Goal: Task Accomplishment & Management: Complete application form

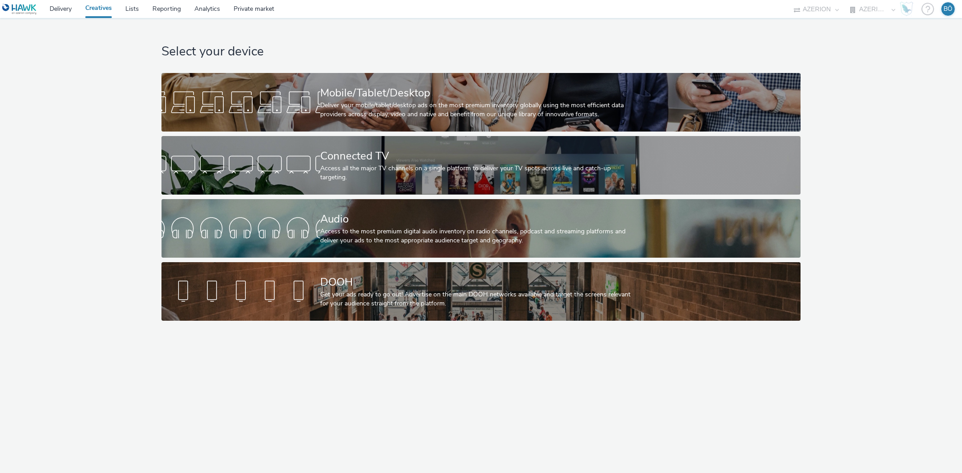
select select "ac009755-aa48-4799-8050-7a339a378eb8"
select select "79162ed7-0017-4339-93b0-3399b708648f"
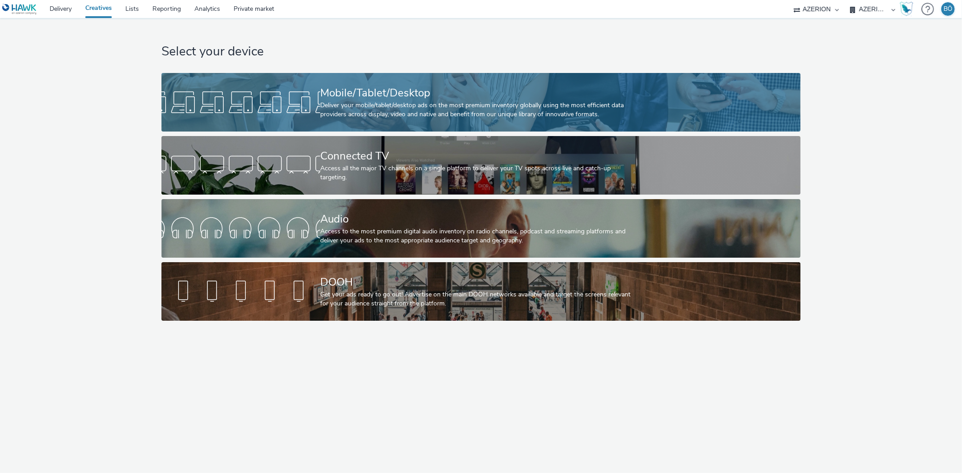
click at [341, 84] on div "Mobile/Tablet/Desktop Deliver your mobile/tablet/desktop ads on the most premiu…" at bounding box center [479, 102] width 318 height 59
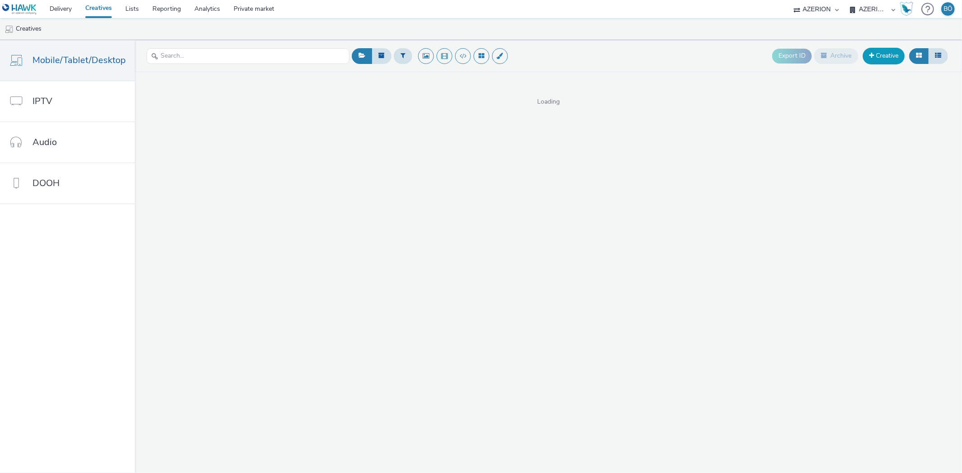
click at [884, 51] on link "Creative" at bounding box center [883, 56] width 42 height 16
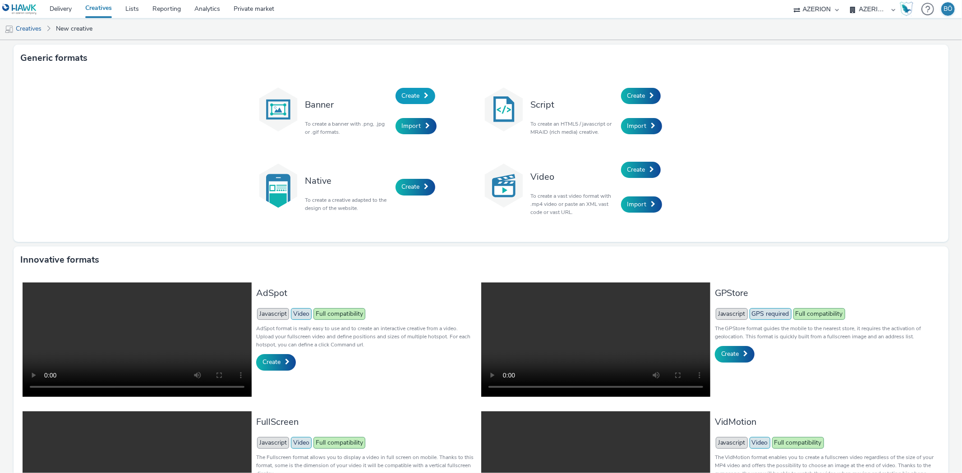
click at [402, 93] on span "Create" at bounding box center [411, 96] width 18 height 9
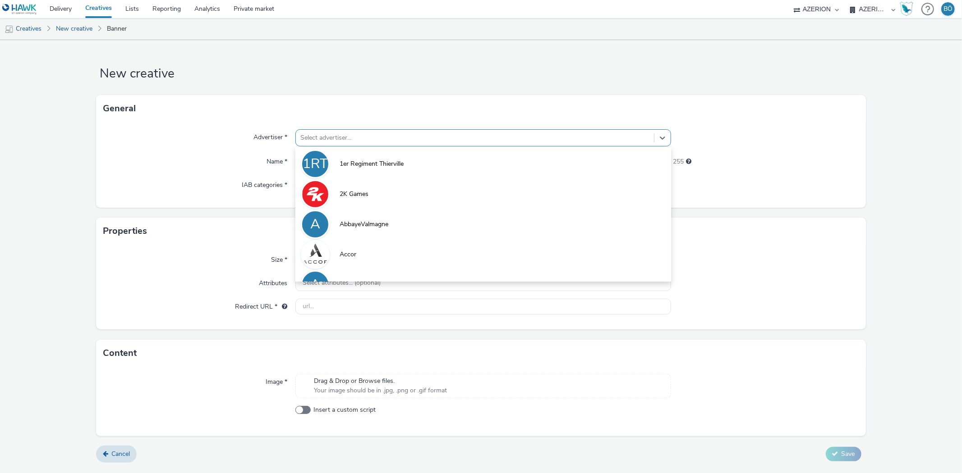
click at [355, 134] on div at bounding box center [474, 138] width 348 height 11
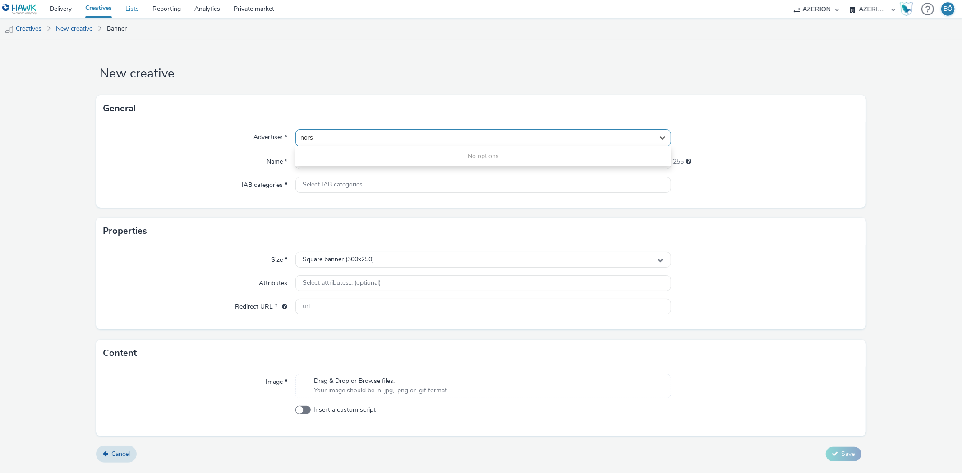
type input "nors"
click at [138, 14] on link "Lists" at bounding box center [132, 9] width 27 height 18
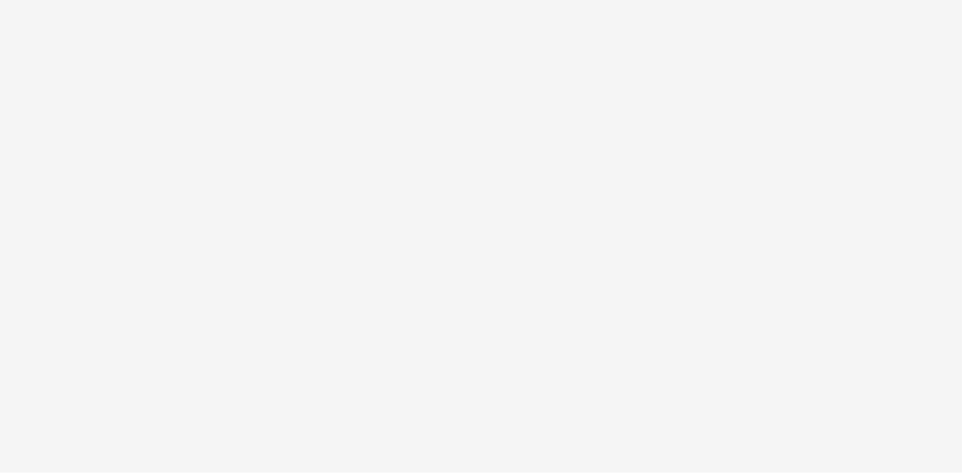
select select "ac009755-aa48-4799-8050-7a339a378eb8"
select select "79162ed7-0017-4339-93b0-3399b708648f"
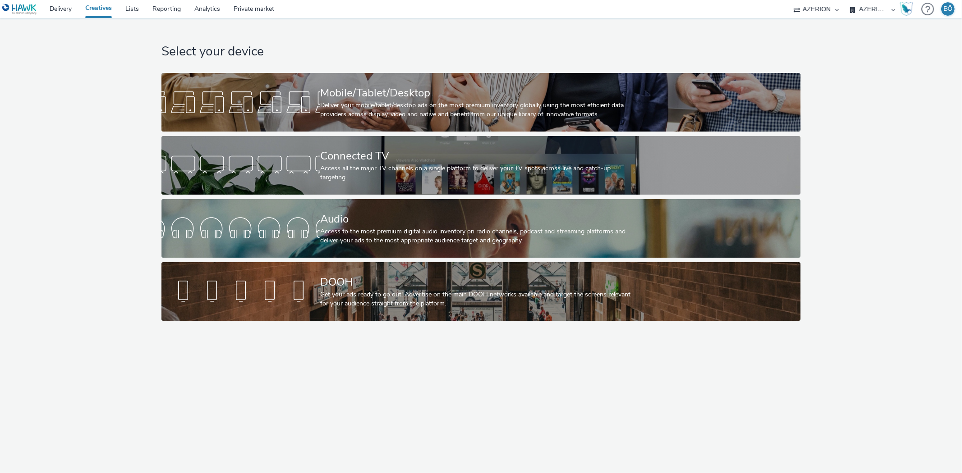
click at [64, 113] on div "Select your device Mobile/Tablet/Desktop Deliver your mobile/tablet/desktop ads…" at bounding box center [481, 171] width 968 height 307
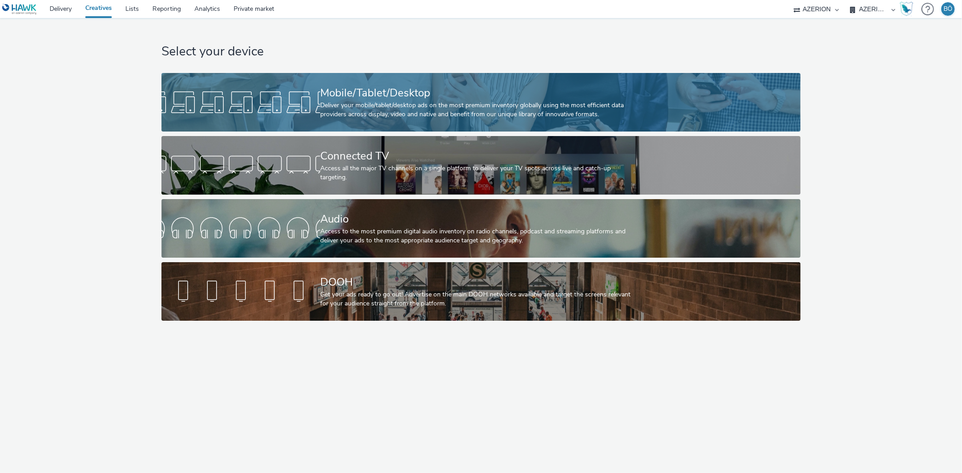
click at [367, 92] on div "Mobile/Tablet/Desktop" at bounding box center [479, 93] width 318 height 16
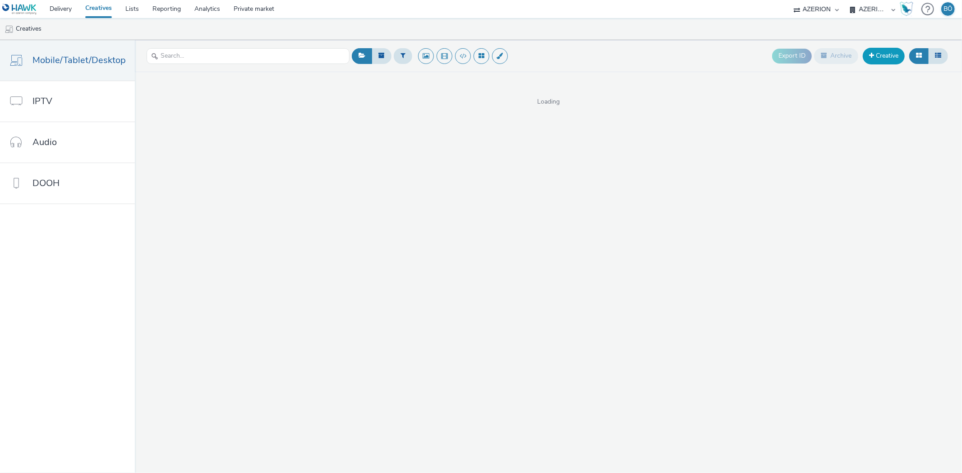
click at [896, 55] on link "Creative" at bounding box center [883, 56] width 42 height 16
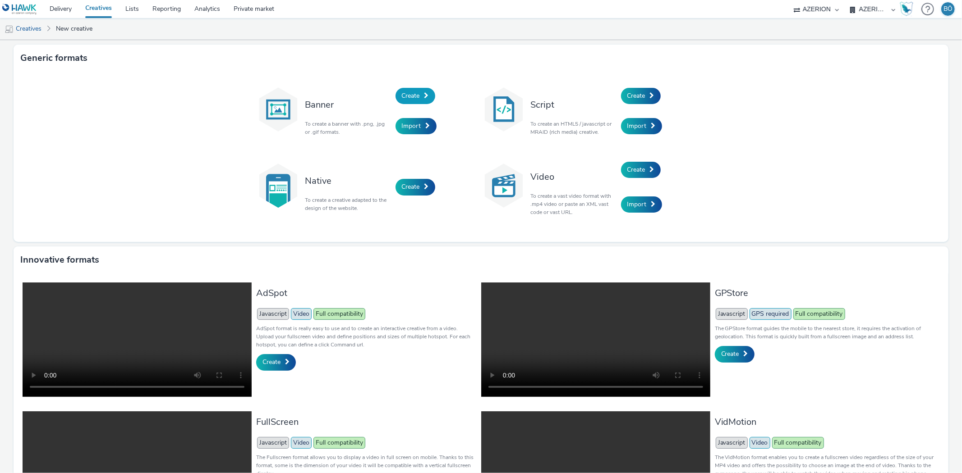
click at [425, 95] on span at bounding box center [426, 95] width 5 height 6
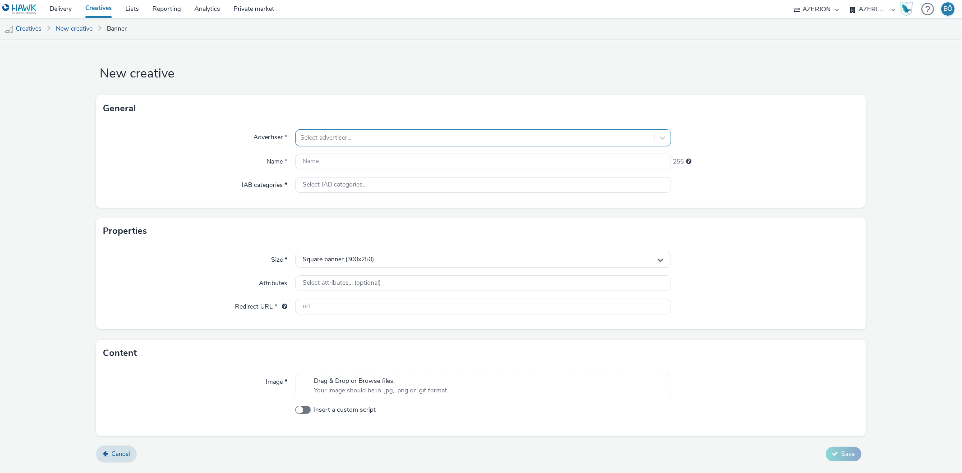
click at [355, 143] on div "Select advertiser..." at bounding box center [474, 138] width 357 height 14
type input "norsk"
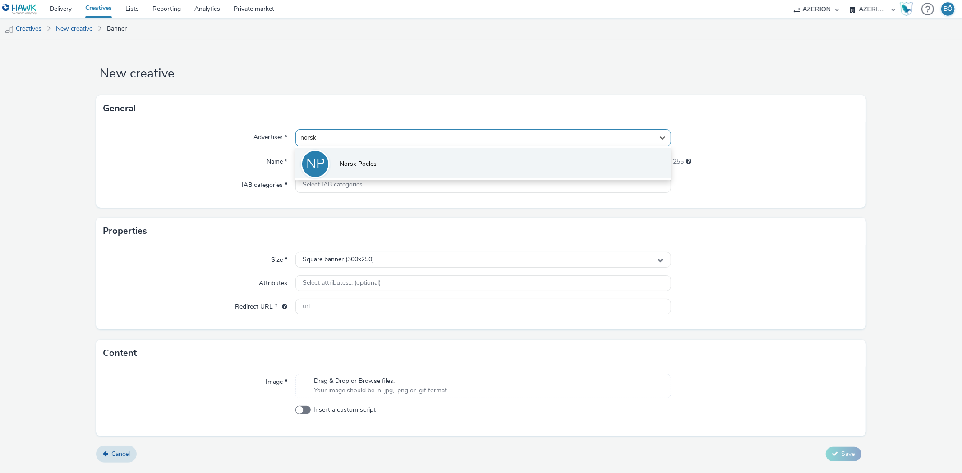
click at [391, 175] on li "NP Norsk Poeles" at bounding box center [482, 163] width 375 height 30
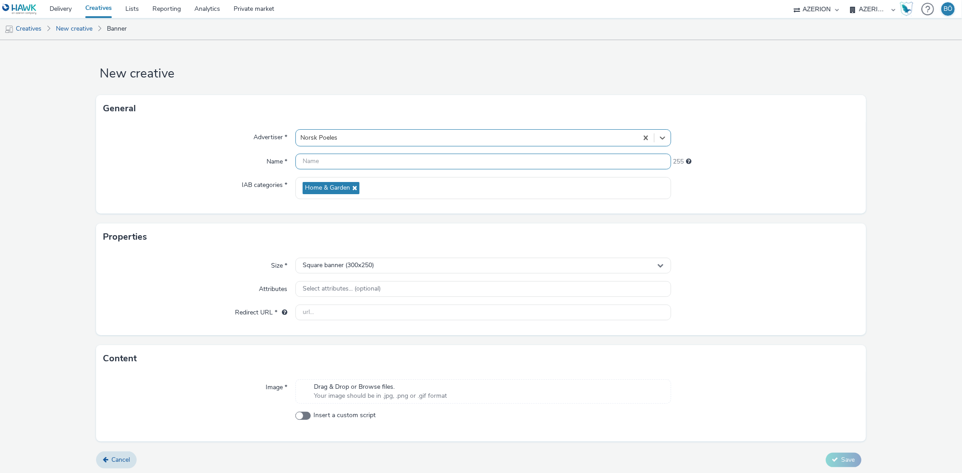
click at [385, 160] on input "text" at bounding box center [482, 162] width 375 height 16
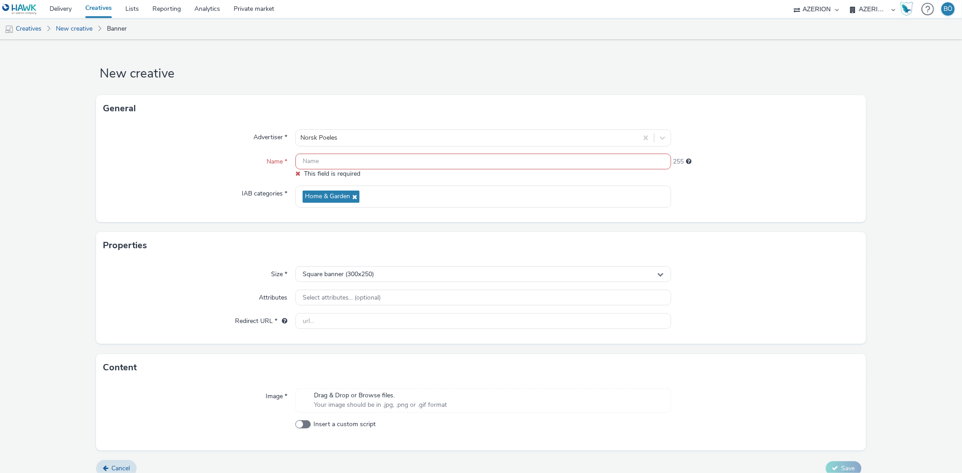
click at [810, 83] on form "New creative General Advertiser * Norsk Poeles Name * This field is required 25…" at bounding box center [481, 262] width 962 height 444
click at [362, 159] on input "text" at bounding box center [482, 162] width 375 height 16
paste input "visuels-norsk-poeles-campagne-mediarun-septembre2025-v1-320x480px"
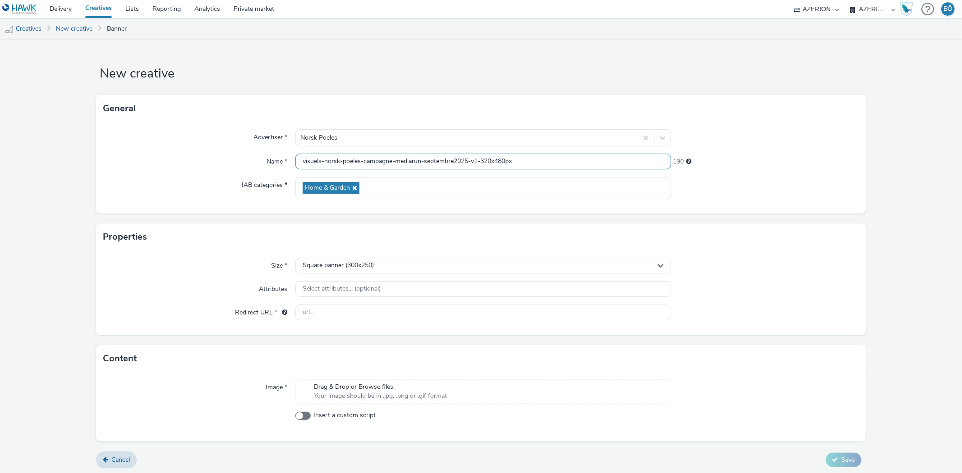
click at [475, 160] on input "visuels-norsk-poeles-campagne-mediarun-septembre2025-v1-320x480px" at bounding box center [482, 162] width 375 height 16
click at [532, 164] on input "visuels-norsk-poeles-campagne-mediarun-septembre2025-v1-320x480px" at bounding box center [482, 162] width 375 height 16
type input "visuels-norsk-poeles-campagne-mediarun-septembre2025-v1-320x480px_[DATE]"
click at [368, 263] on span "Square banner (300x250)" at bounding box center [337, 266] width 71 height 8
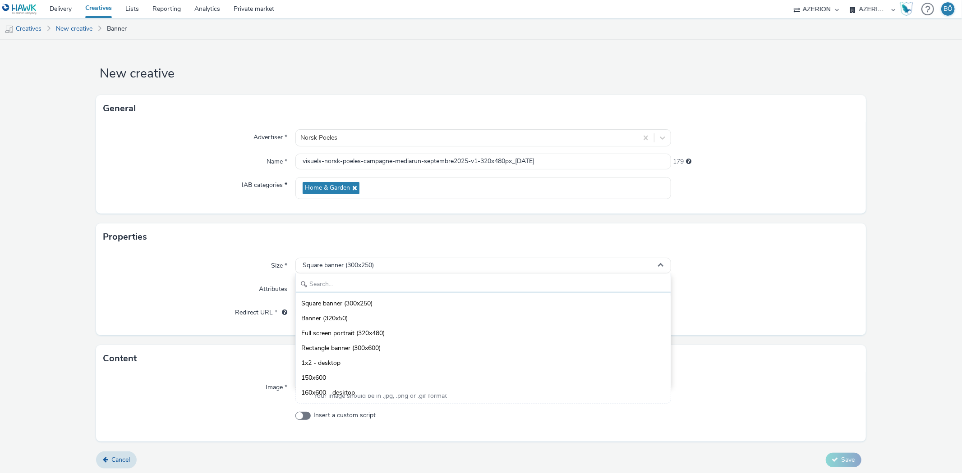
click at [371, 284] on input "text" at bounding box center [483, 285] width 374 height 16
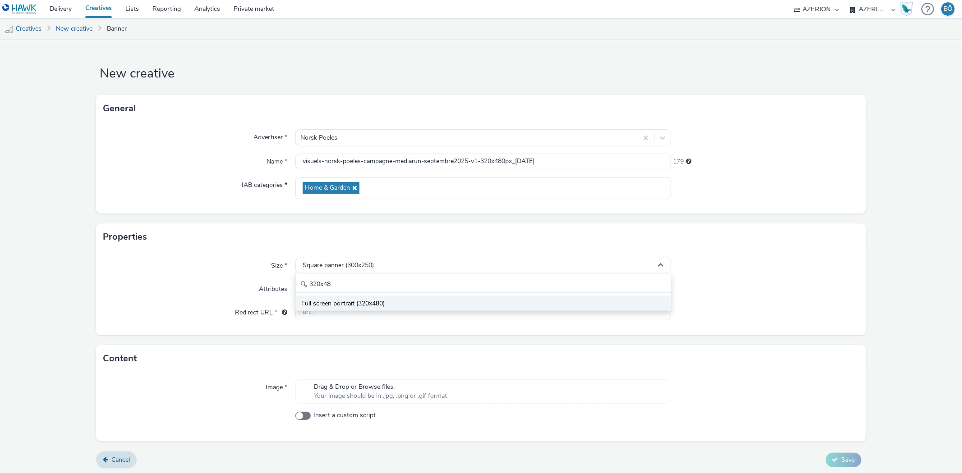
type input "320x48"
click at [344, 307] on span "Full screen portrait (320x480)" at bounding box center [342, 303] width 83 height 9
click at [348, 307] on input "text" at bounding box center [482, 313] width 375 height 16
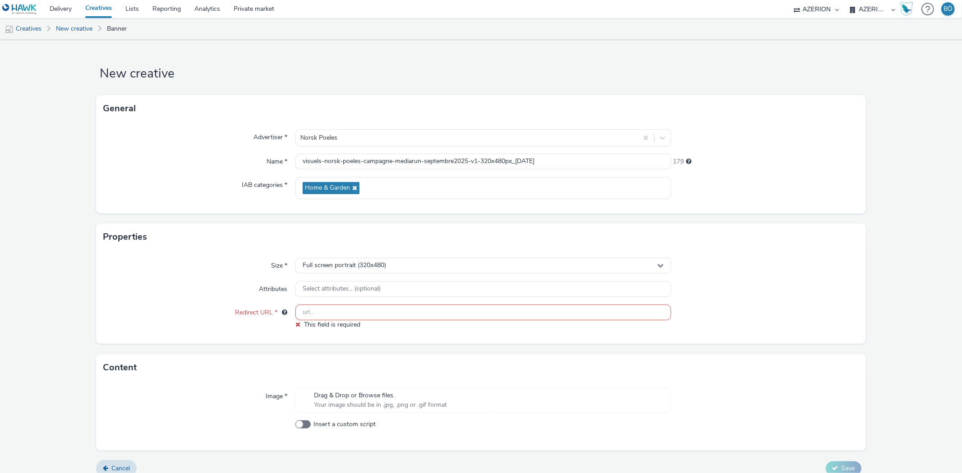
paste input "[URL][DOMAIN_NAME]"
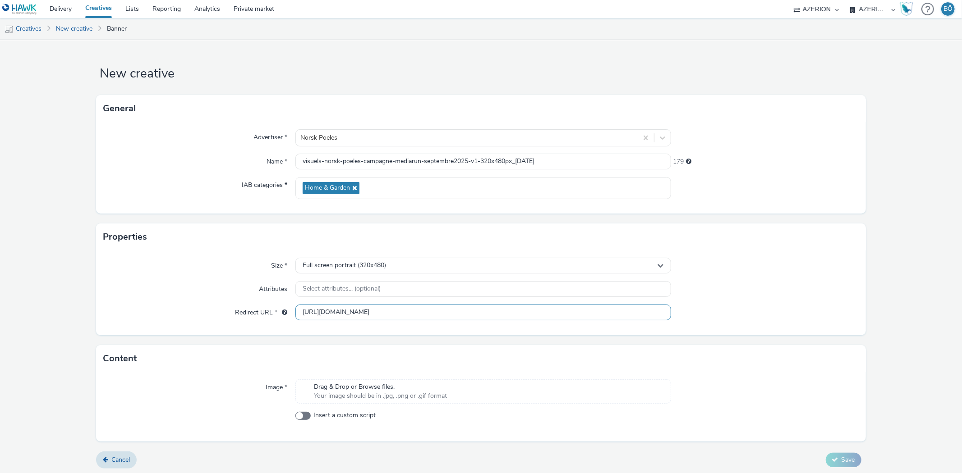
type input "[URL][DOMAIN_NAME]"
click at [400, 407] on div "Image * Drag & Drop or Browse files. Your image should be in .jpg, .png or .gif…" at bounding box center [480, 406] width 769 height 69
click at [392, 385] on span "Drag & Drop or Browse files." at bounding box center [380, 387] width 133 height 9
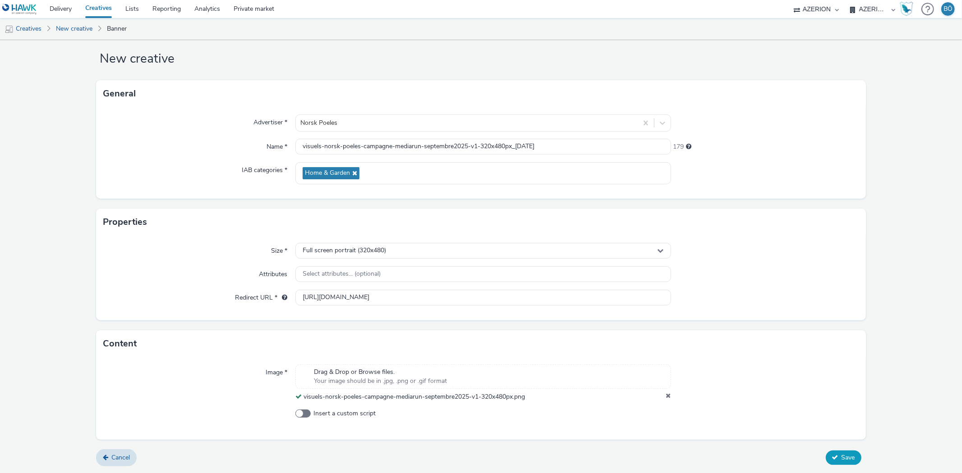
scroll to position [15, 0]
click at [841, 456] on span "Save" at bounding box center [848, 458] width 14 height 9
click at [810, 132] on div "Advertiser * Norsk Poeles Name * visuels-norsk-poeles-campagne-mediarun-septemb…" at bounding box center [480, 153] width 769 height 92
click at [666, 396] on icon at bounding box center [668, 397] width 5 height 9
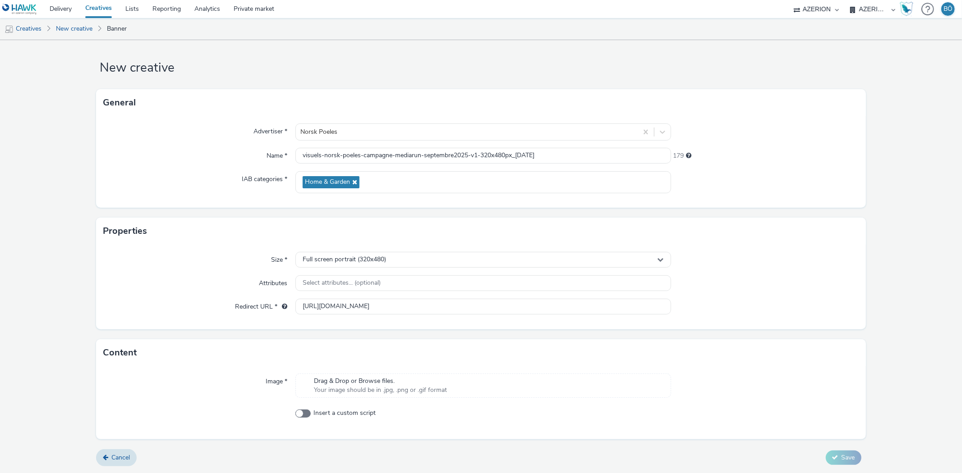
click at [455, 385] on div "Drag & Drop or Browse files. Your image should be in .jpg, .png or .gif format" at bounding box center [482, 386] width 375 height 24
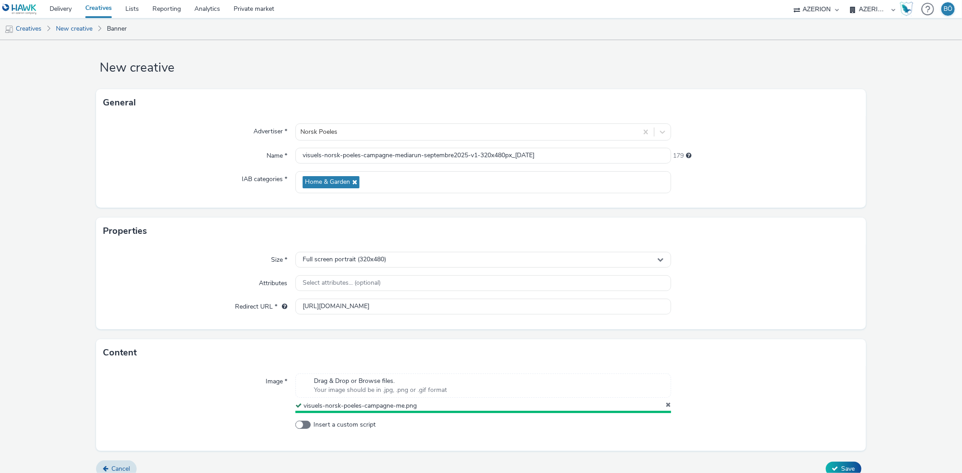
scroll to position [15, 0]
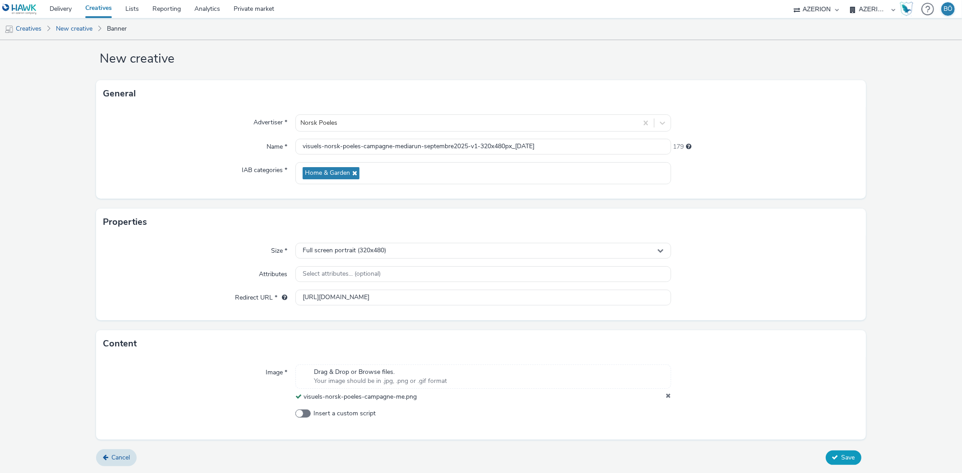
click at [842, 454] on span "Save" at bounding box center [848, 458] width 14 height 9
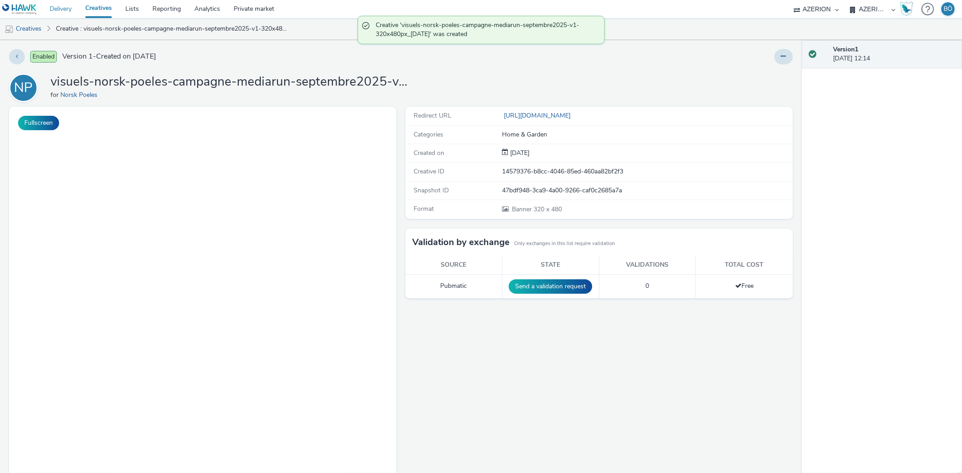
click at [69, 8] on link "Delivery" at bounding box center [61, 9] width 36 height 18
